Goal: Find specific page/section: Find specific page/section

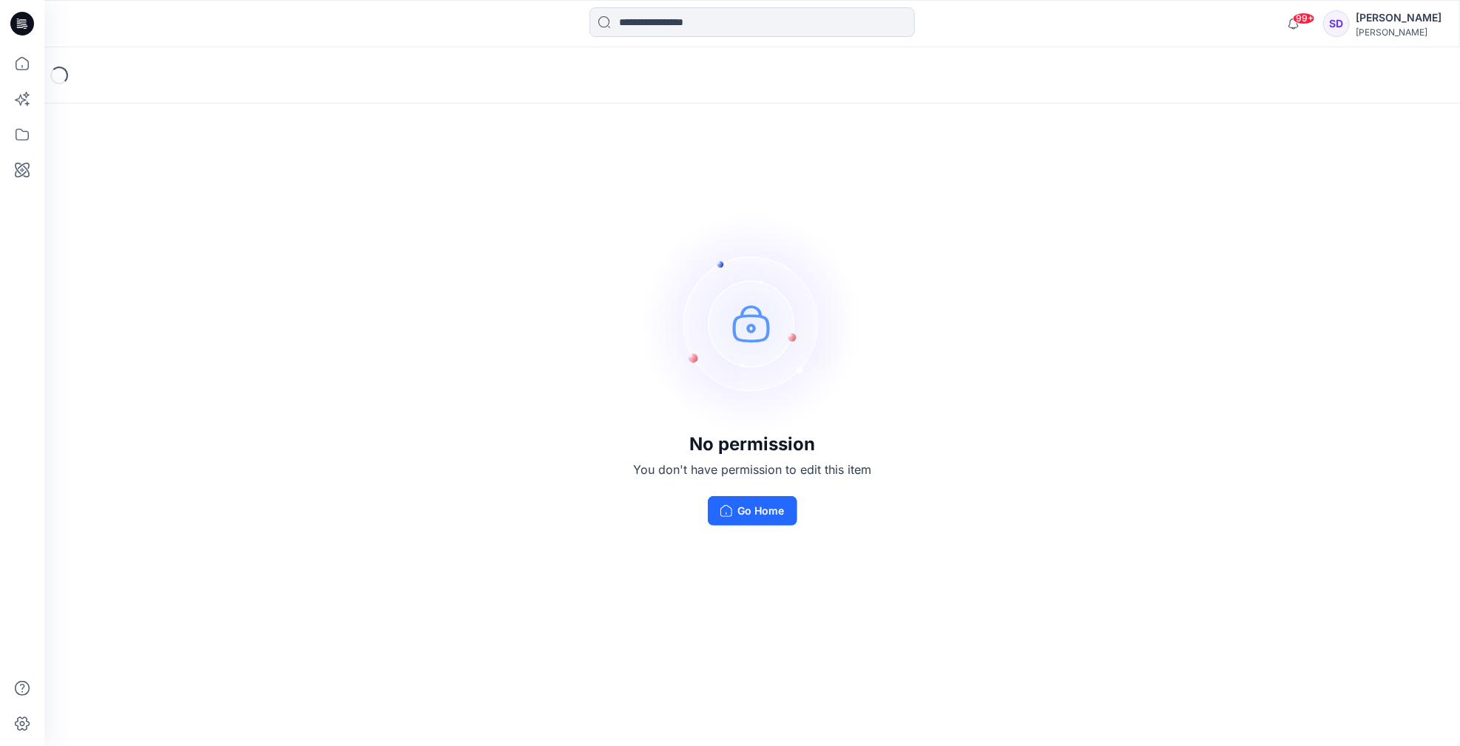
click at [1401, 22] on div "[PERSON_NAME]" at bounding box center [1399, 18] width 86 height 18
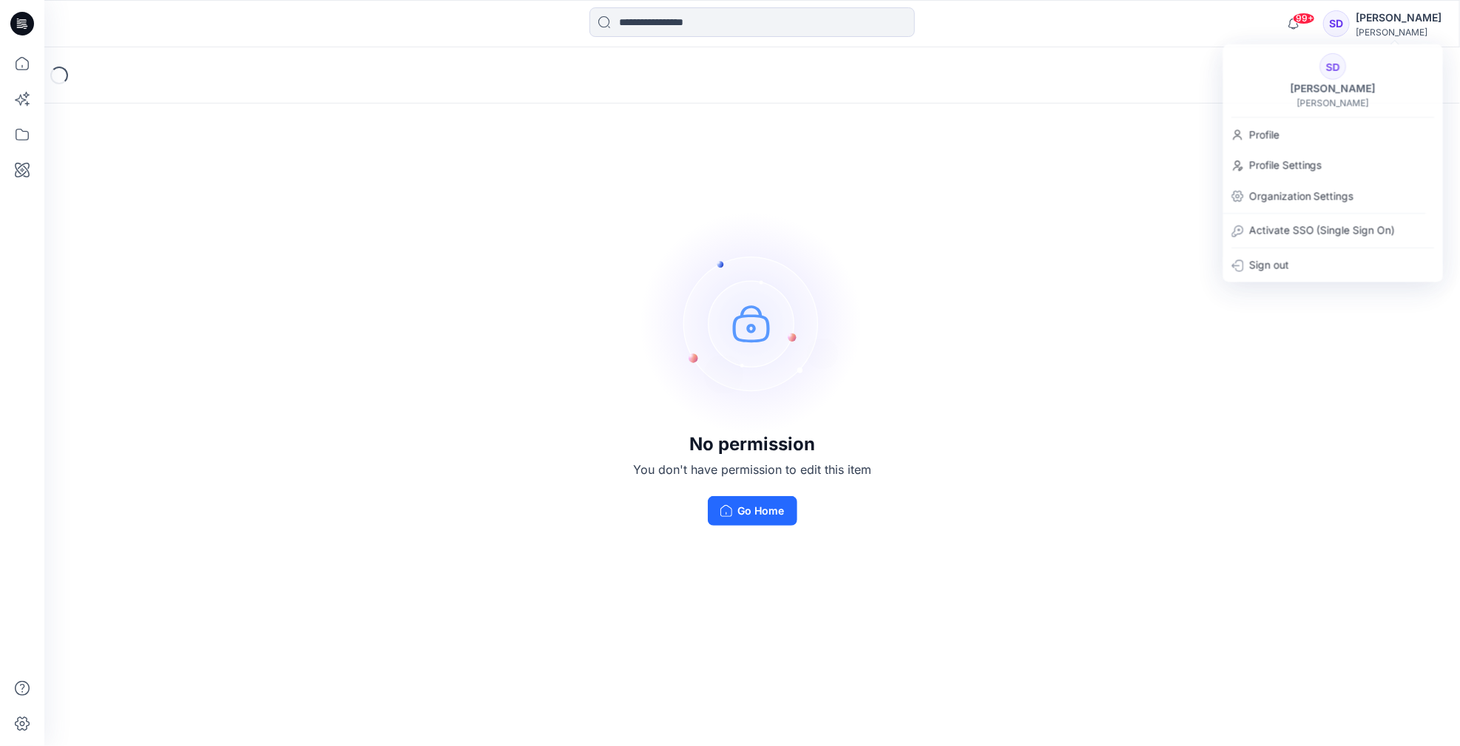
click at [1212, 37] on div "99+ Notifications [PERSON_NAME] shared M30004 in [DATE] (Unknown) 7 hours ago […" at bounding box center [751, 23] width 1415 height 33
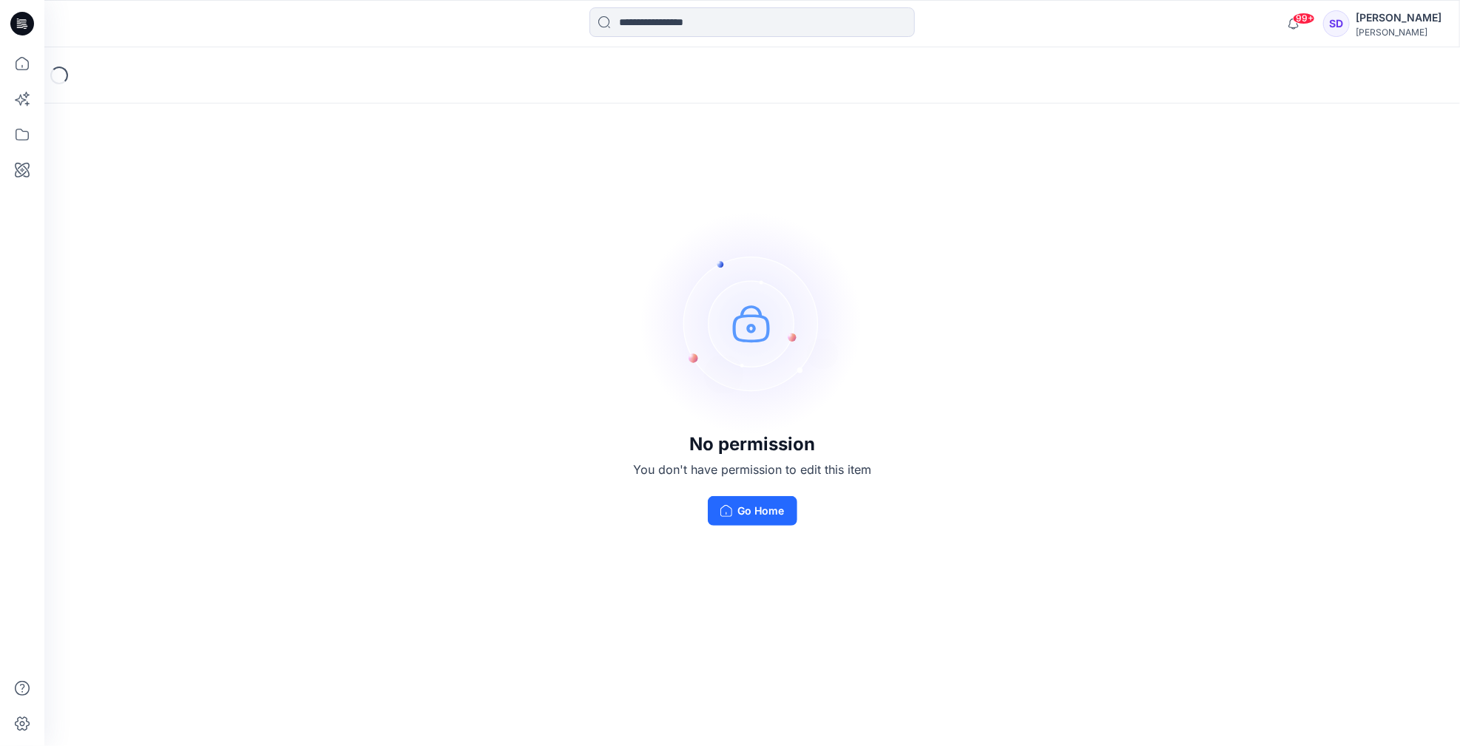
click at [1415, 21] on div "[PERSON_NAME]" at bounding box center [1399, 18] width 86 height 18
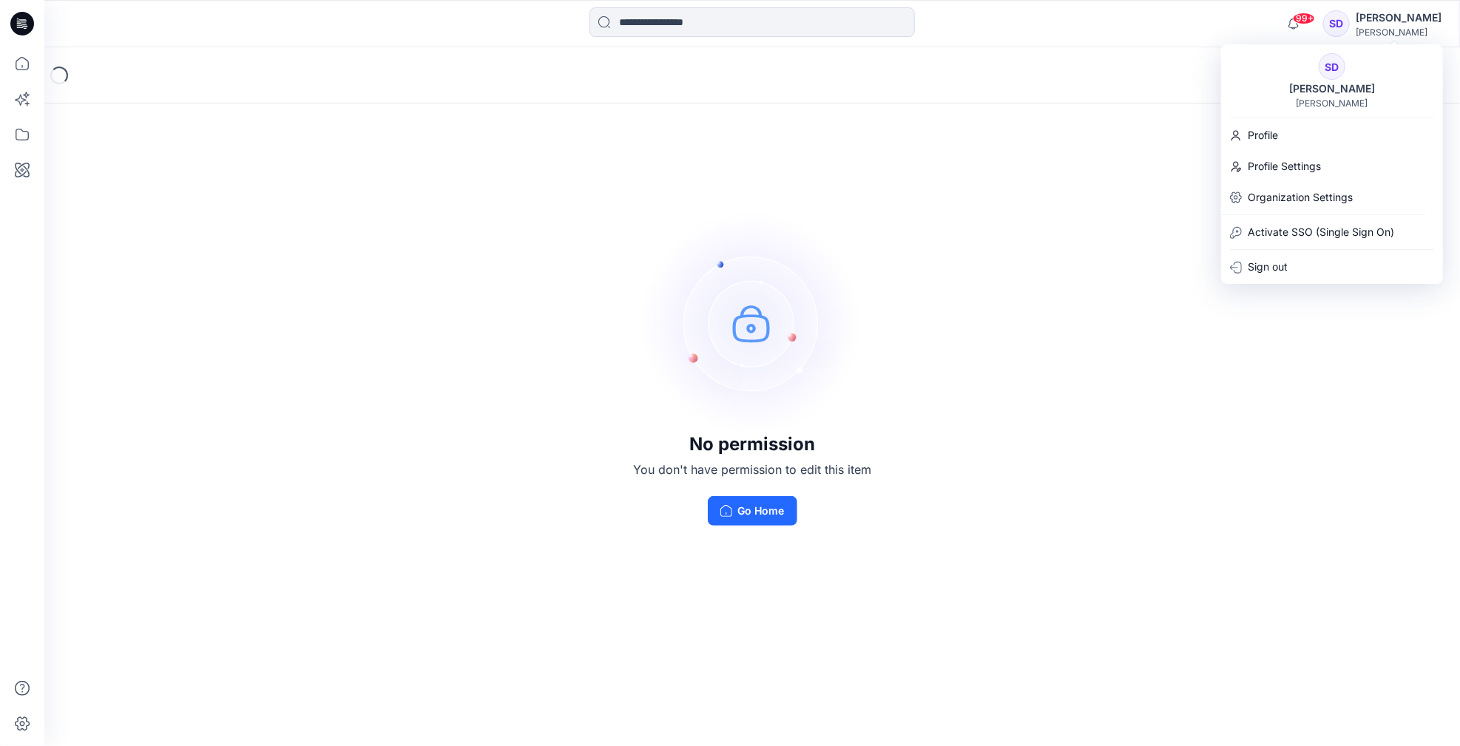
click at [1120, 92] on div "Loading..." at bounding box center [751, 75] width 1415 height 56
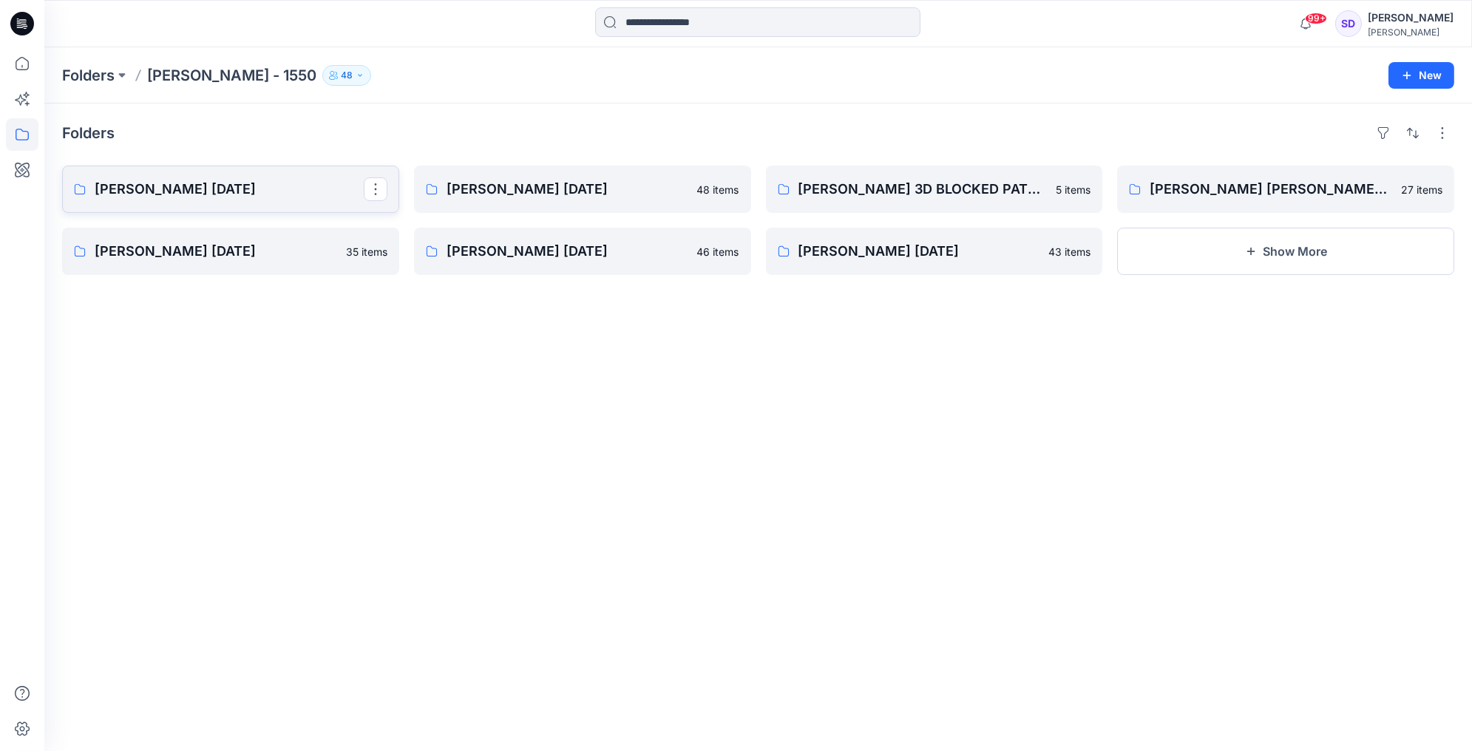
click at [210, 180] on p "Ellen Tracy Nov 25" at bounding box center [229, 189] width 269 height 21
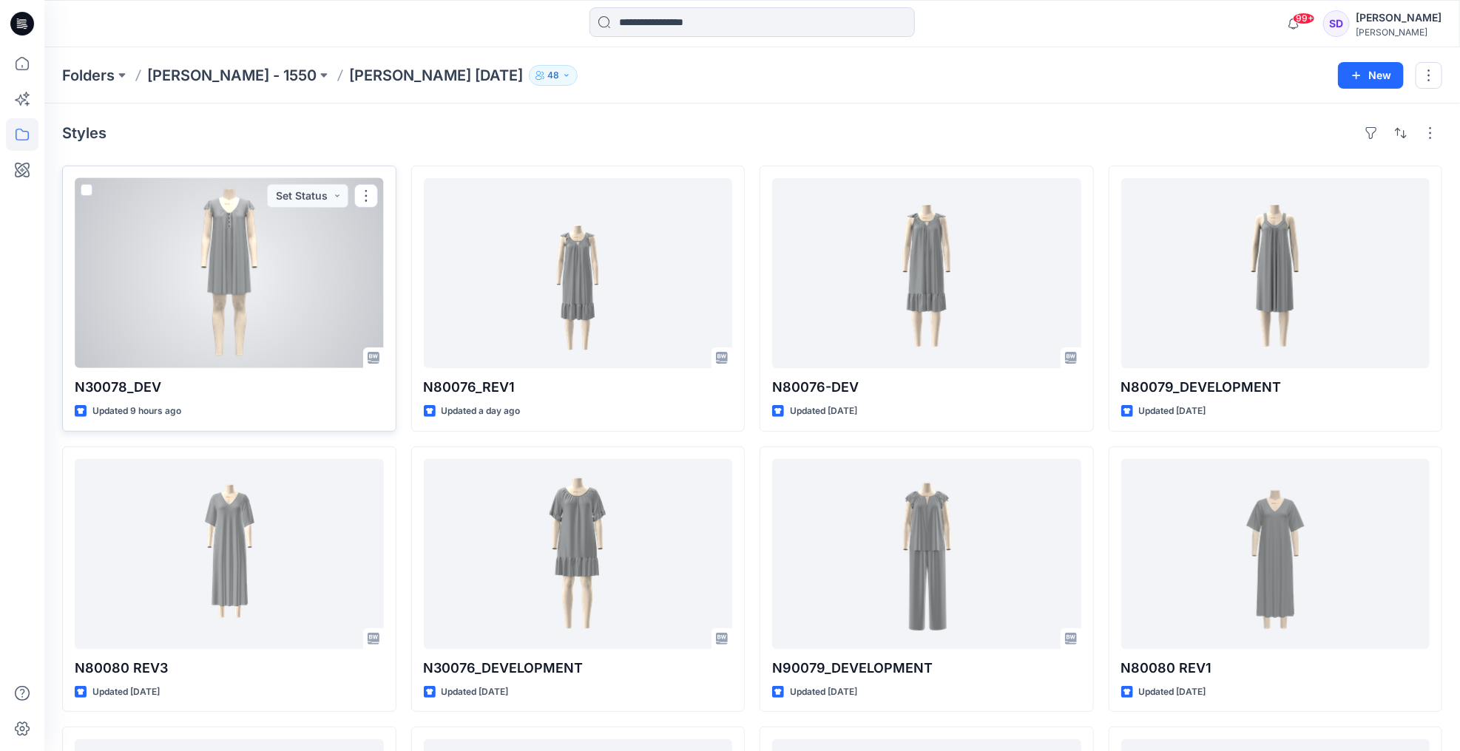
click at [231, 240] on div at bounding box center [229, 273] width 309 height 190
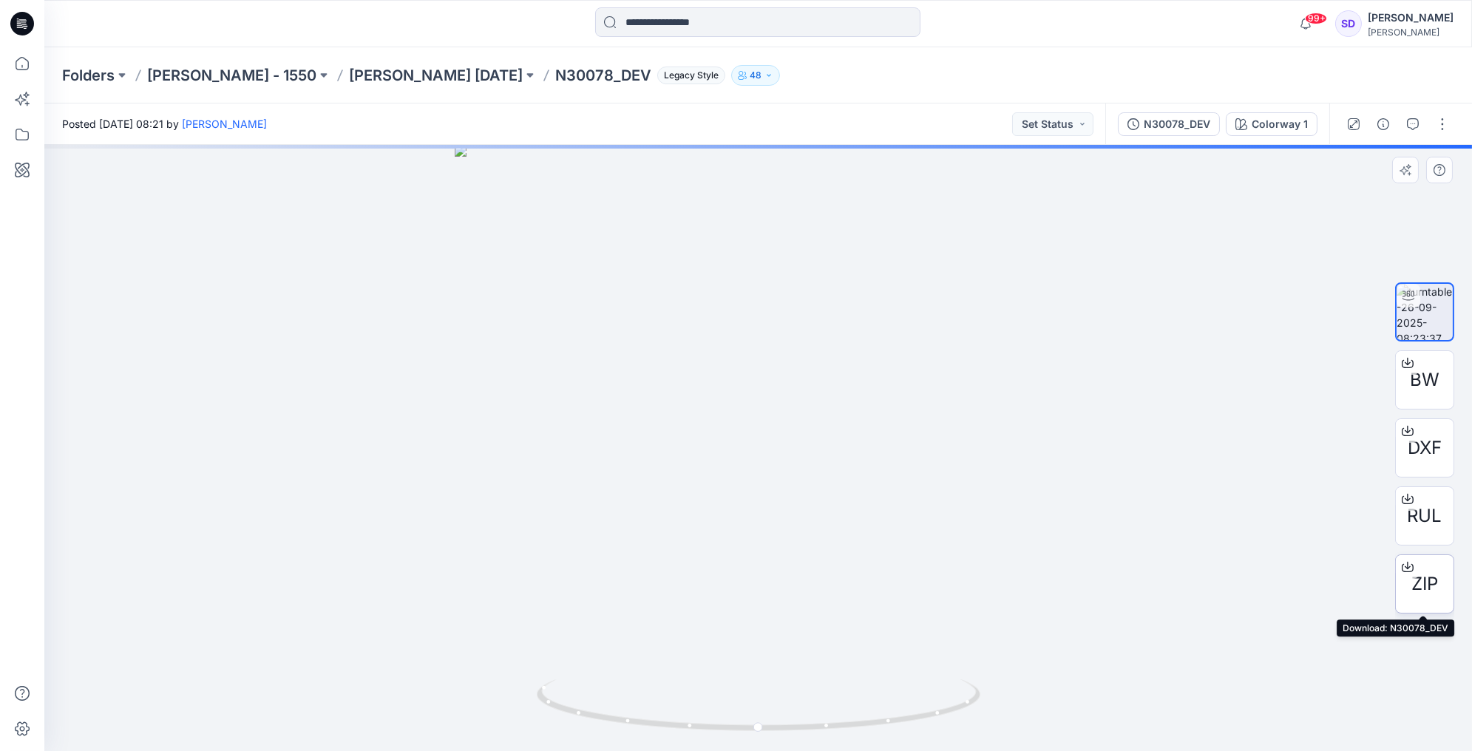
click at [1427, 599] on div "ZIP" at bounding box center [1424, 584] width 59 height 59
